Goal: Check status: Check status

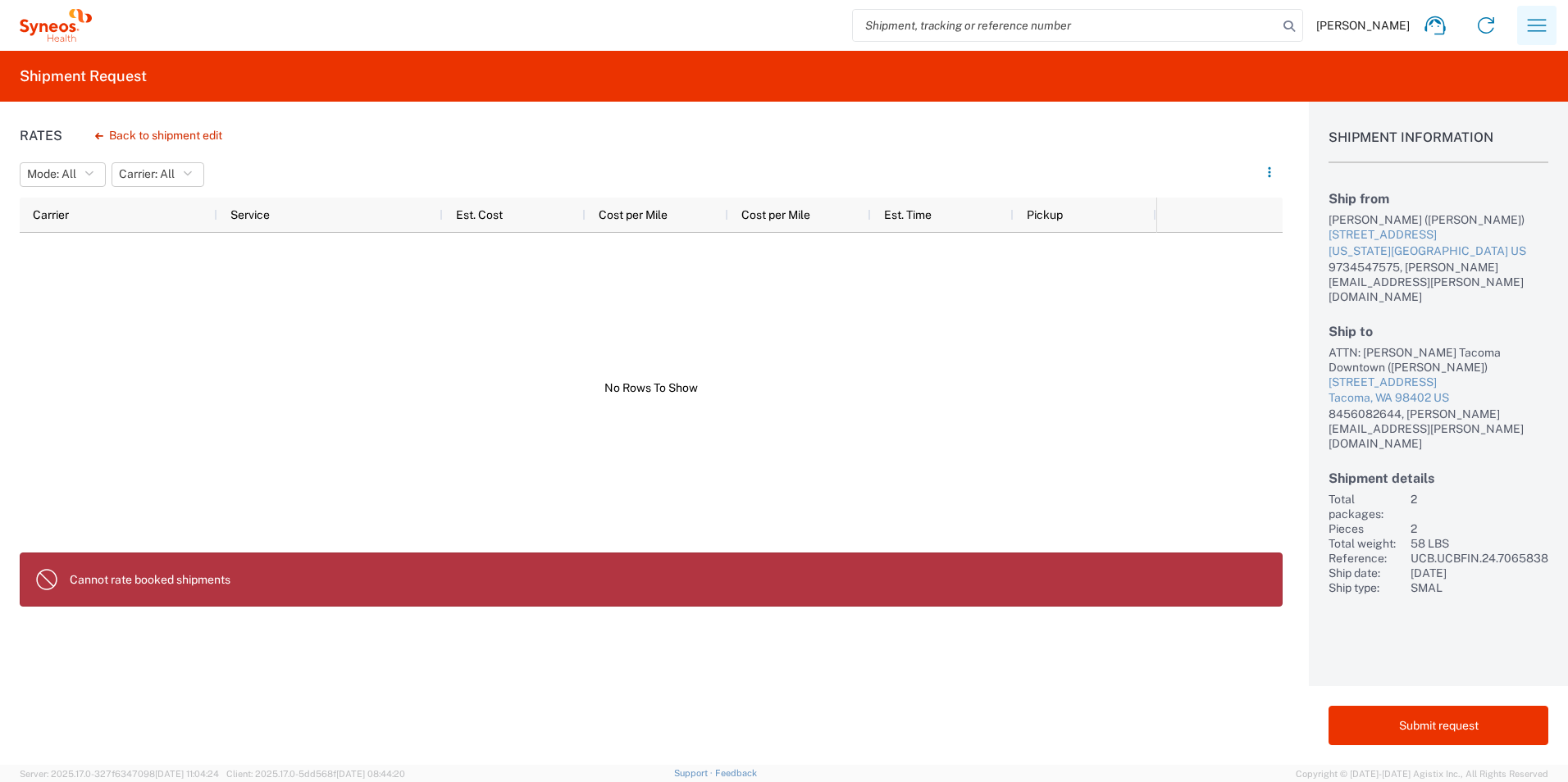
click at [1533, 35] on icon "button" at bounding box center [1537, 25] width 27 height 27
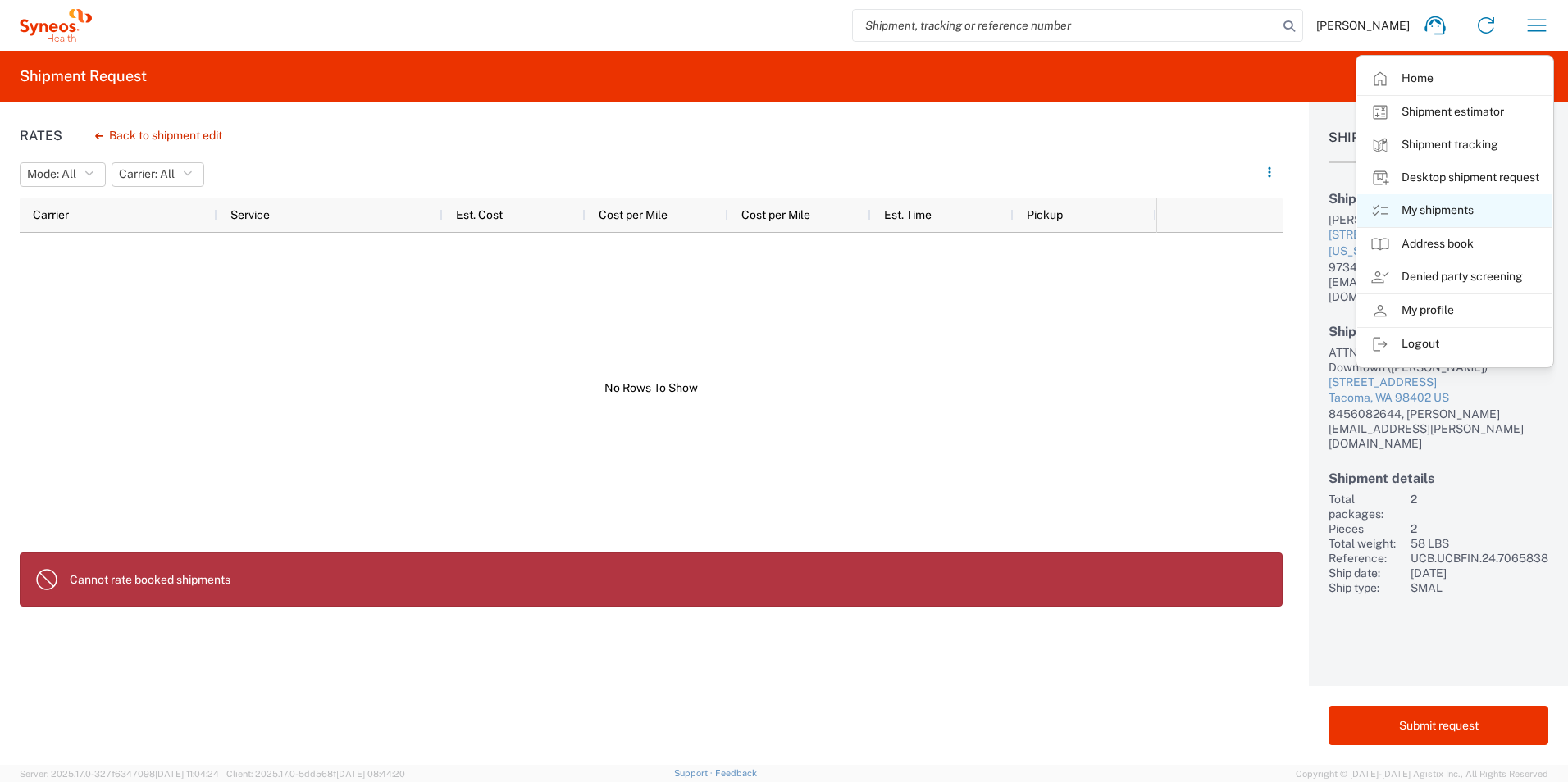
click at [1430, 208] on link "My shipments" at bounding box center [1455, 210] width 195 height 33
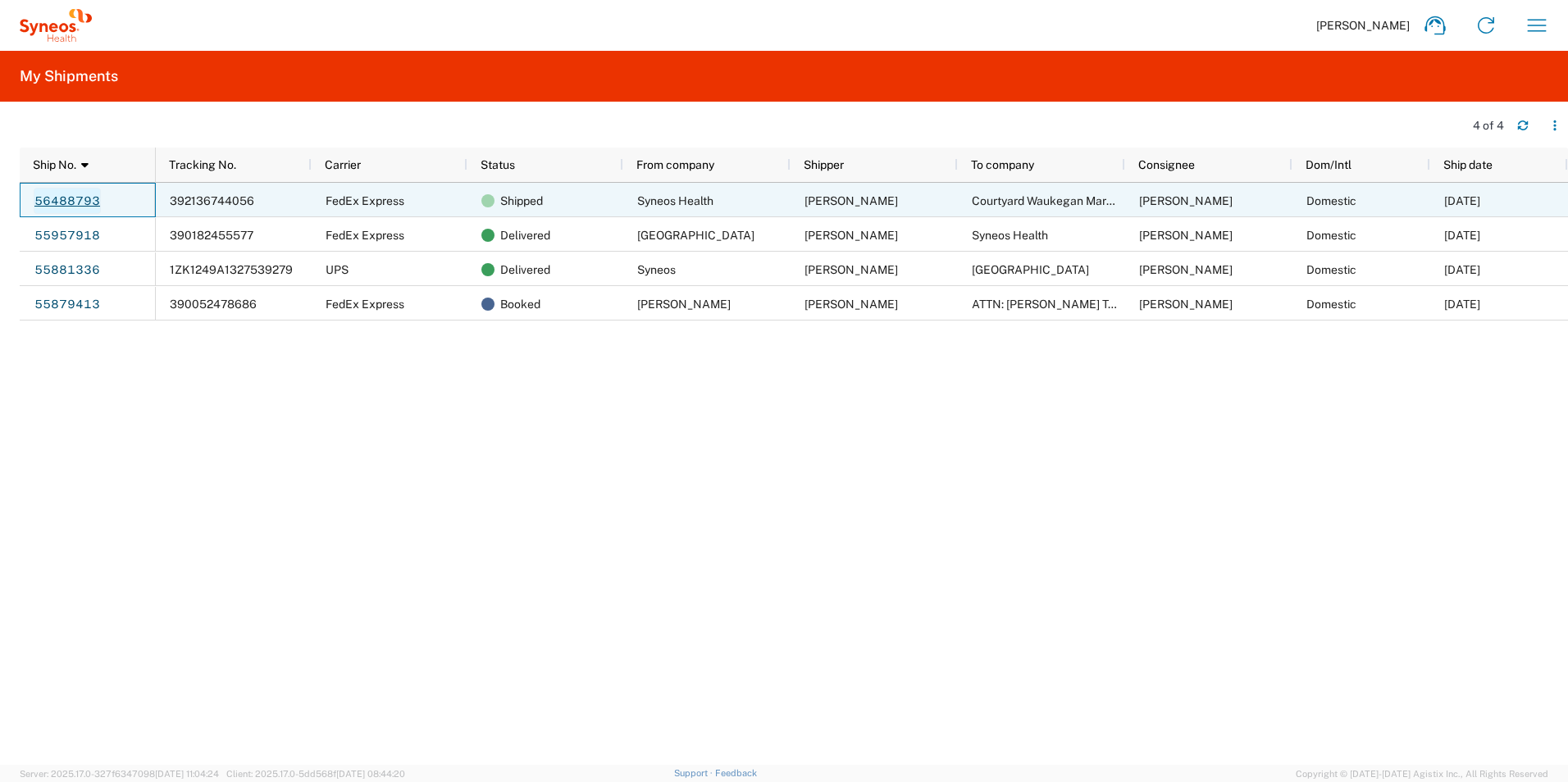
click at [83, 202] on link "56488793" at bounding box center [67, 201] width 67 height 27
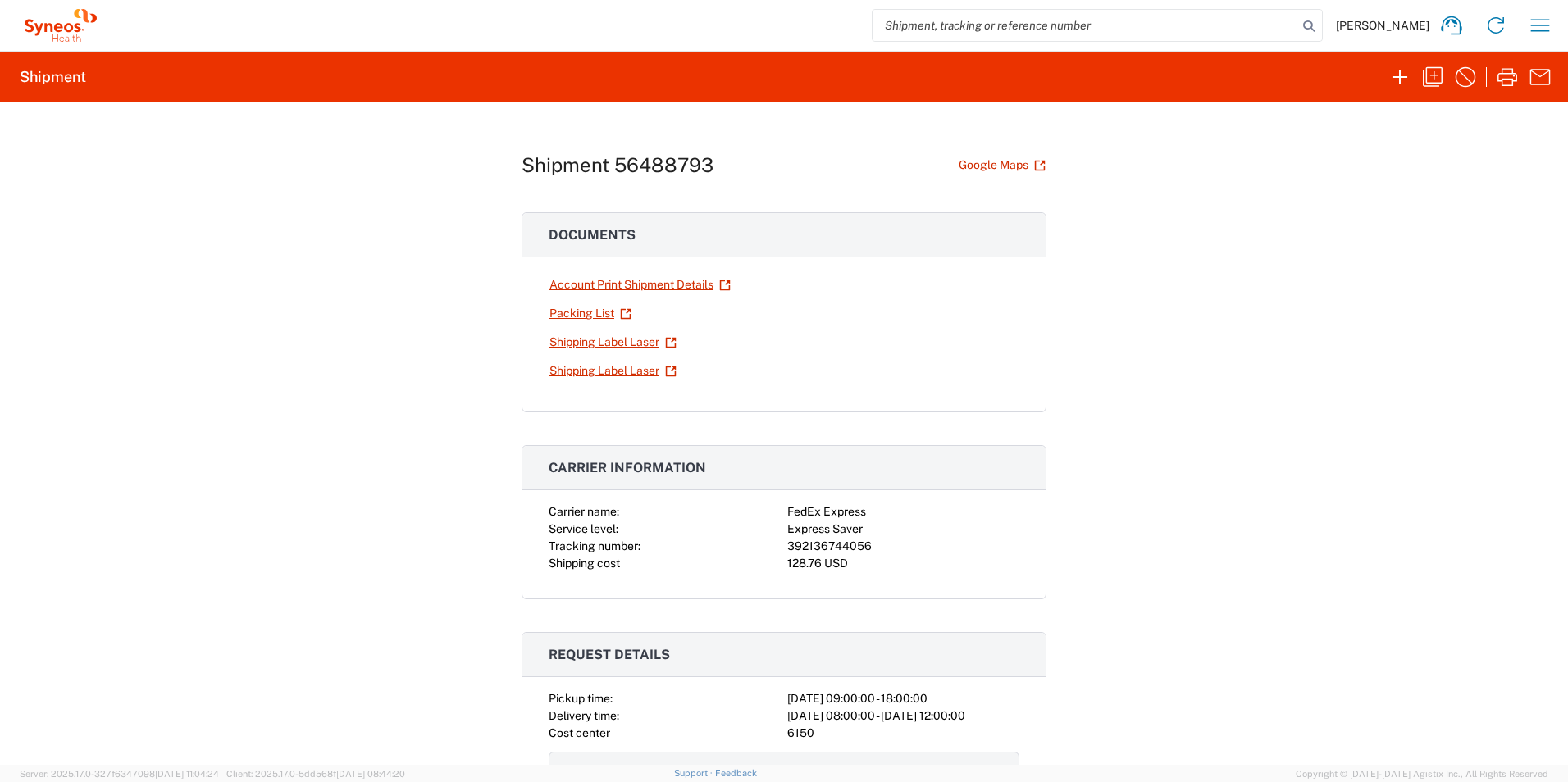
scroll to position [1, 0]
click at [650, 173] on h1 "Shipment 56488793" at bounding box center [617, 166] width 192 height 24
copy h1 "56488793"
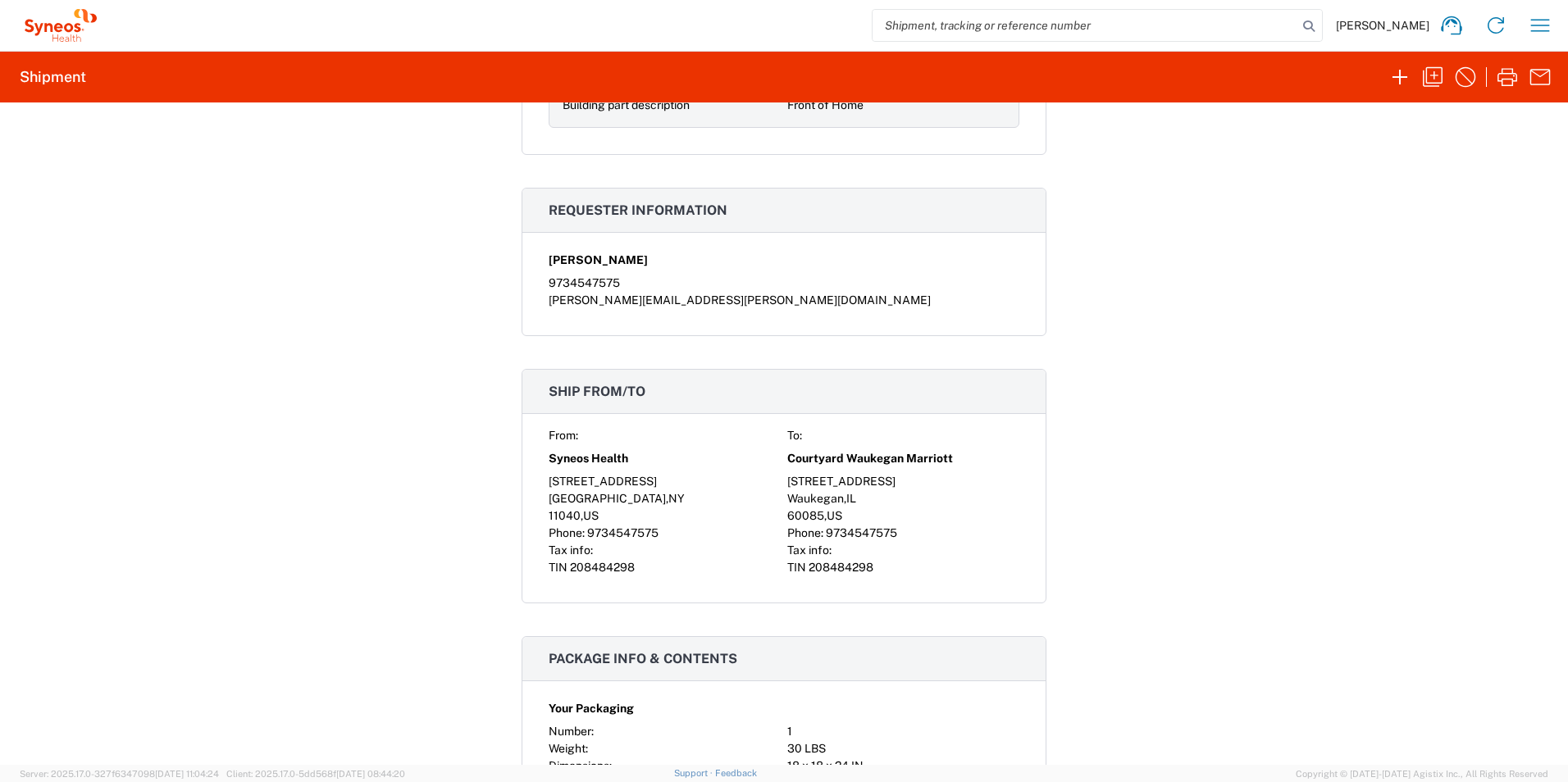
scroll to position [846, 0]
